Goal: Information Seeking & Learning: Learn about a topic

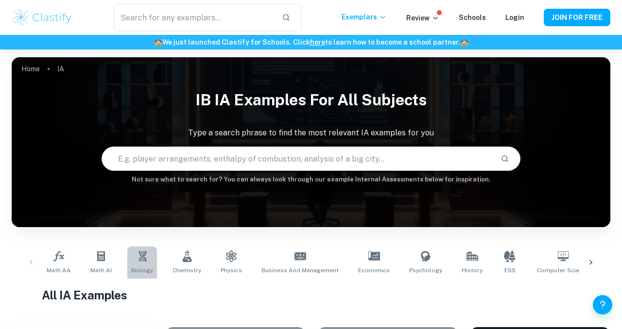
click at [143, 268] on span "Biology" at bounding box center [142, 270] width 22 height 9
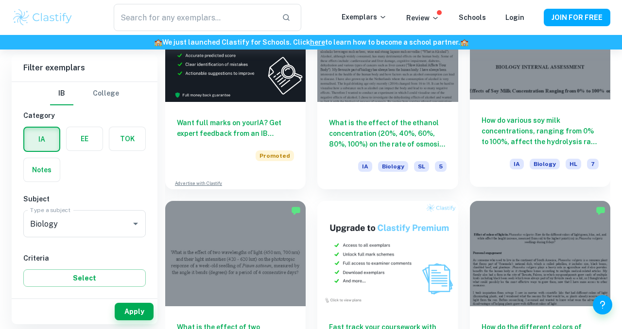
scroll to position [1555, 0]
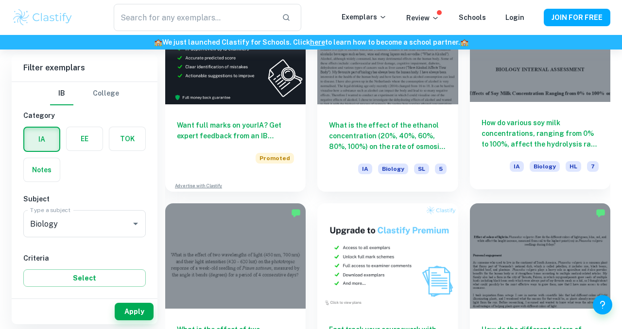
click at [548, 77] on div at bounding box center [540, 49] width 140 height 105
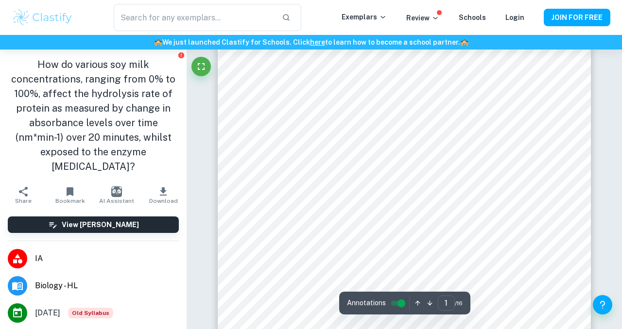
scroll to position [169, 0]
type input "3"
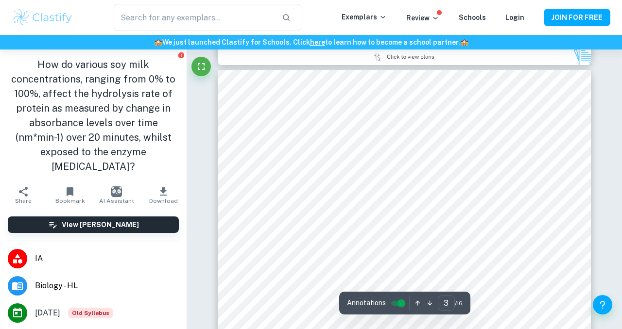
scroll to position [1045, 0]
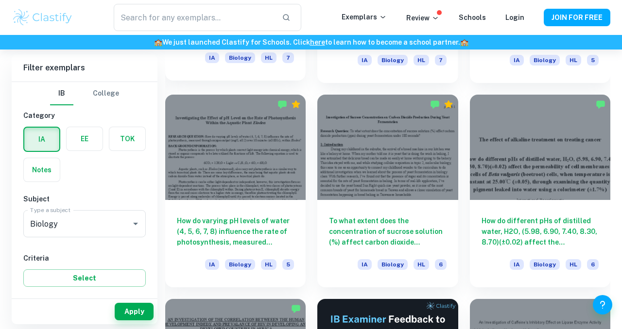
scroll to position [2279, 0]
